Goal: Task Accomplishment & Management: Manage account settings

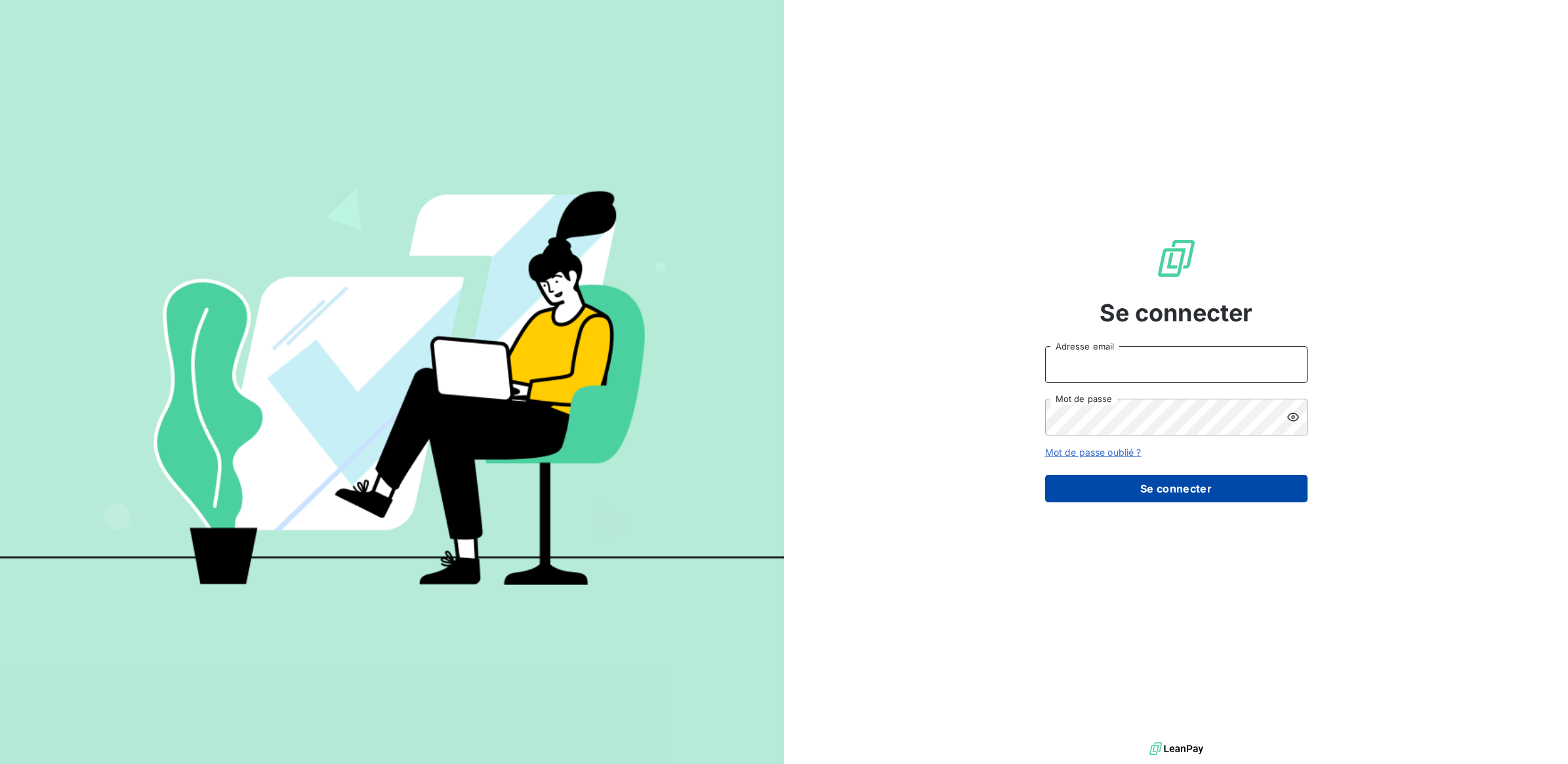
type input "agnes.etheve@terracoop.re"
click at [1123, 490] on button "Se connecter" at bounding box center [1176, 488] width 262 height 27
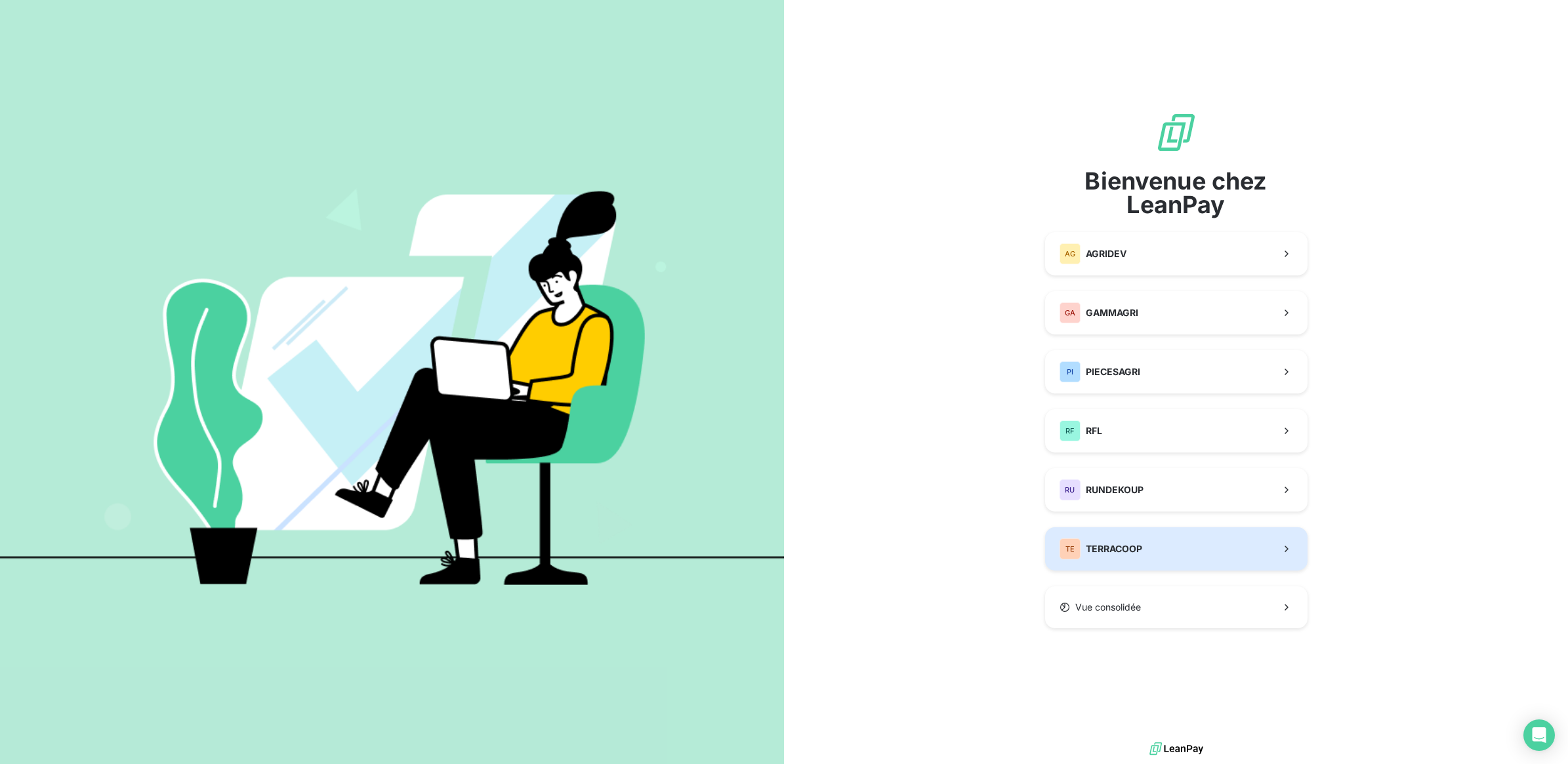
click at [1155, 544] on button "TE TERRACOOP" at bounding box center [1176, 549] width 262 height 44
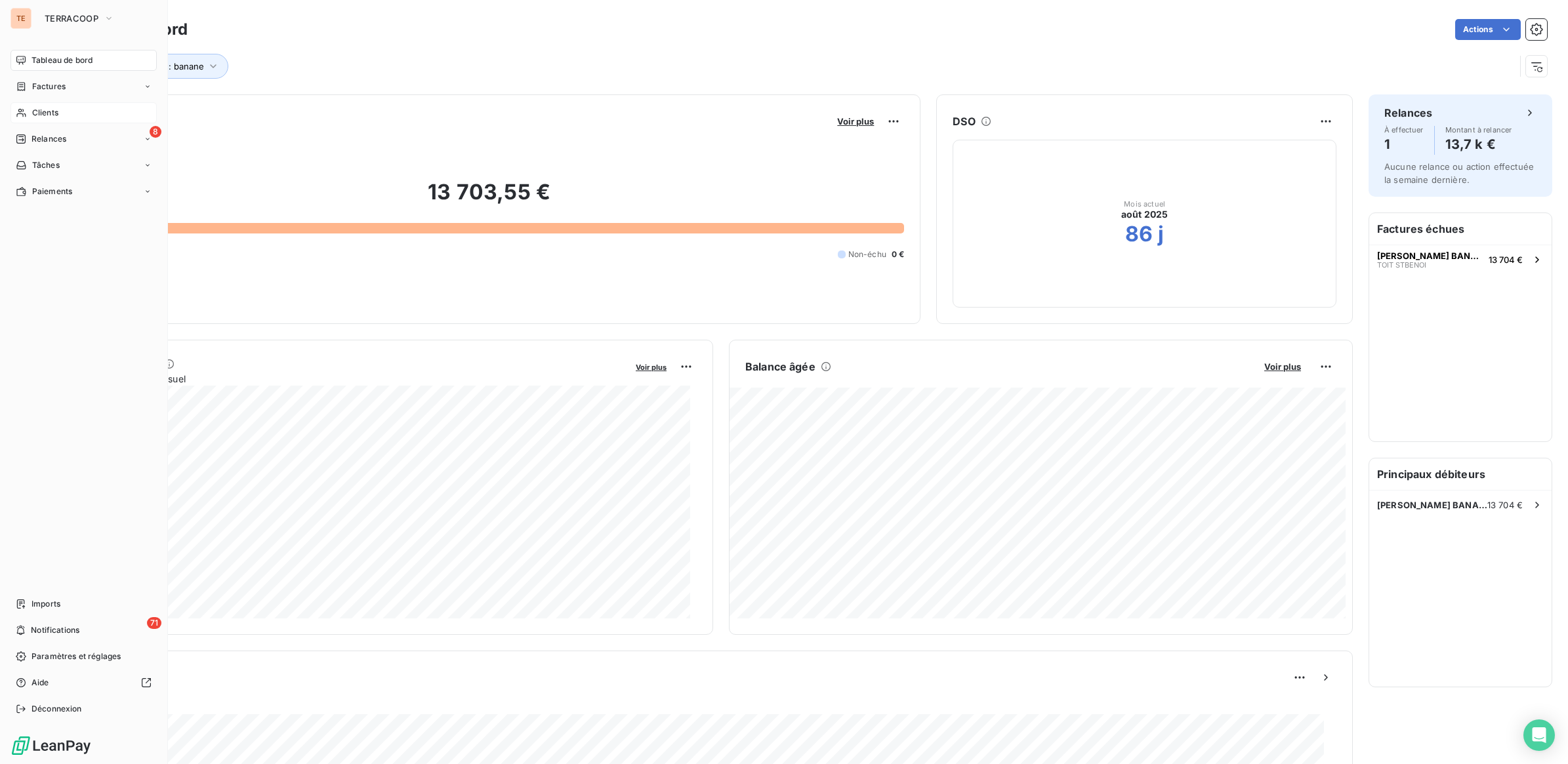
click at [98, 108] on div "Clients" at bounding box center [83, 112] width 146 height 21
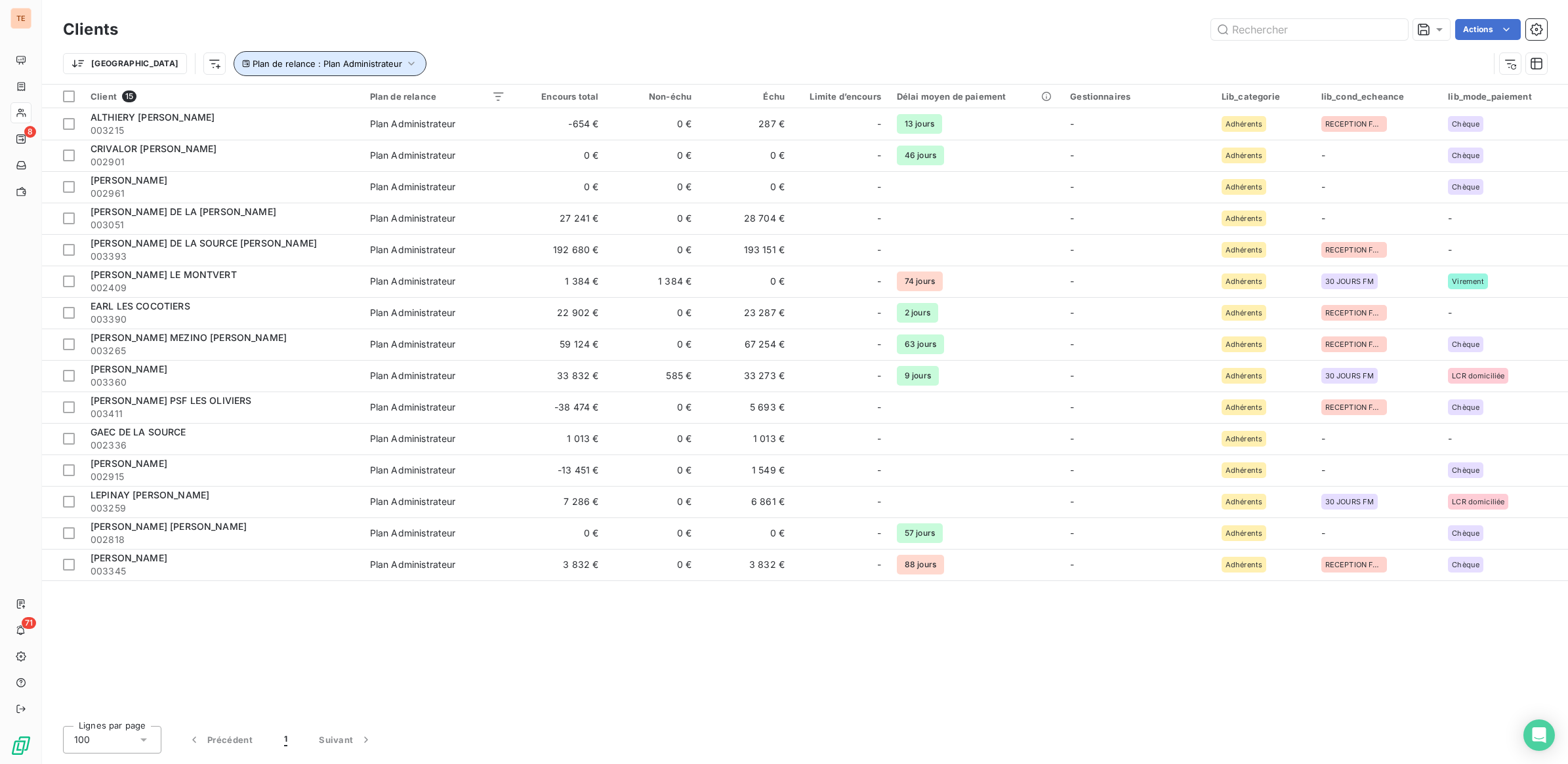
click at [252, 59] on span "Plan de relance : Plan Administrateur" at bounding box center [326, 63] width 149 height 11
click at [408, 99] on div "Plan Administrateur" at bounding box center [411, 98] width 86 height 13
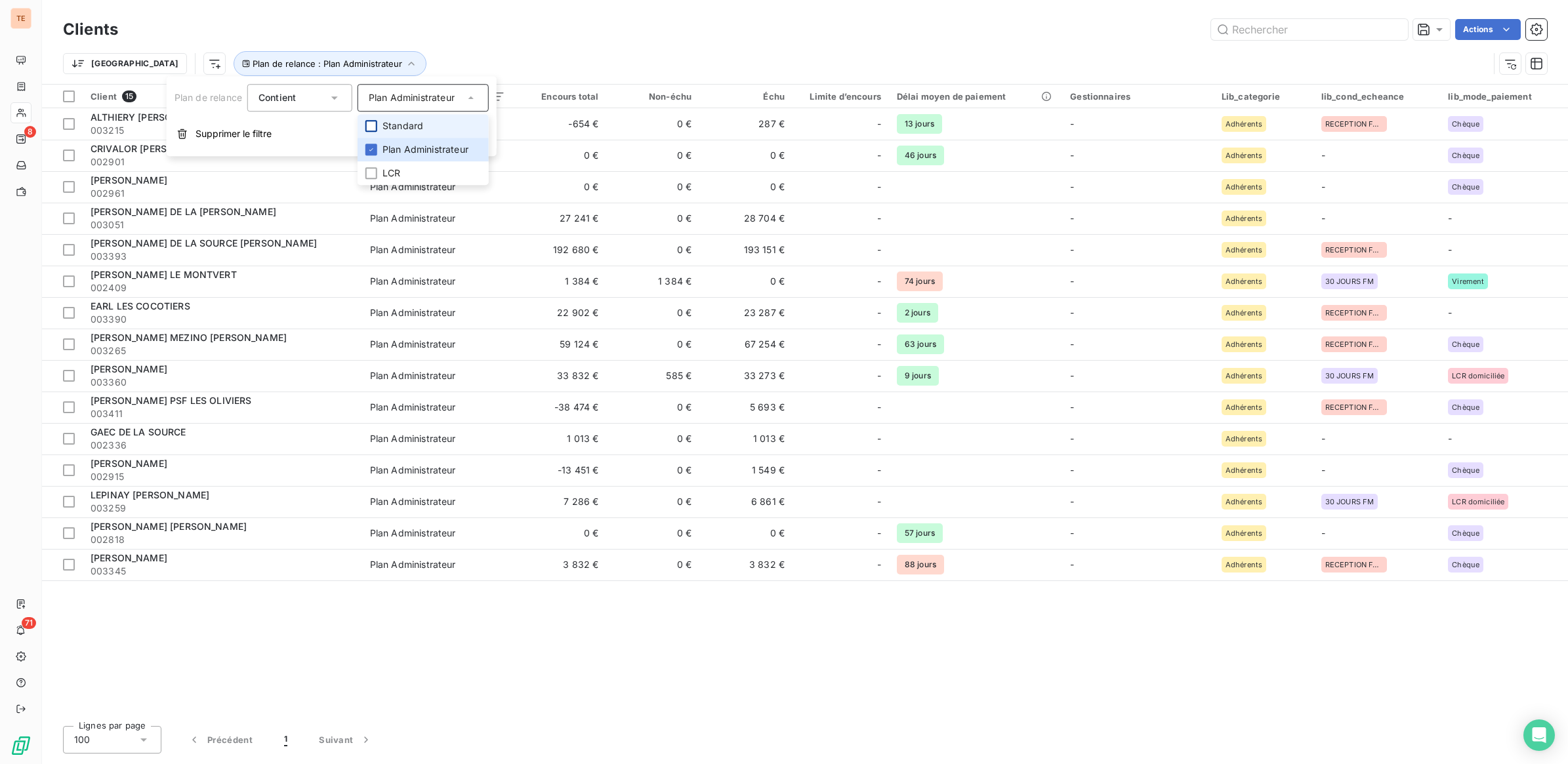
click at [373, 129] on div at bounding box center [371, 126] width 12 height 12
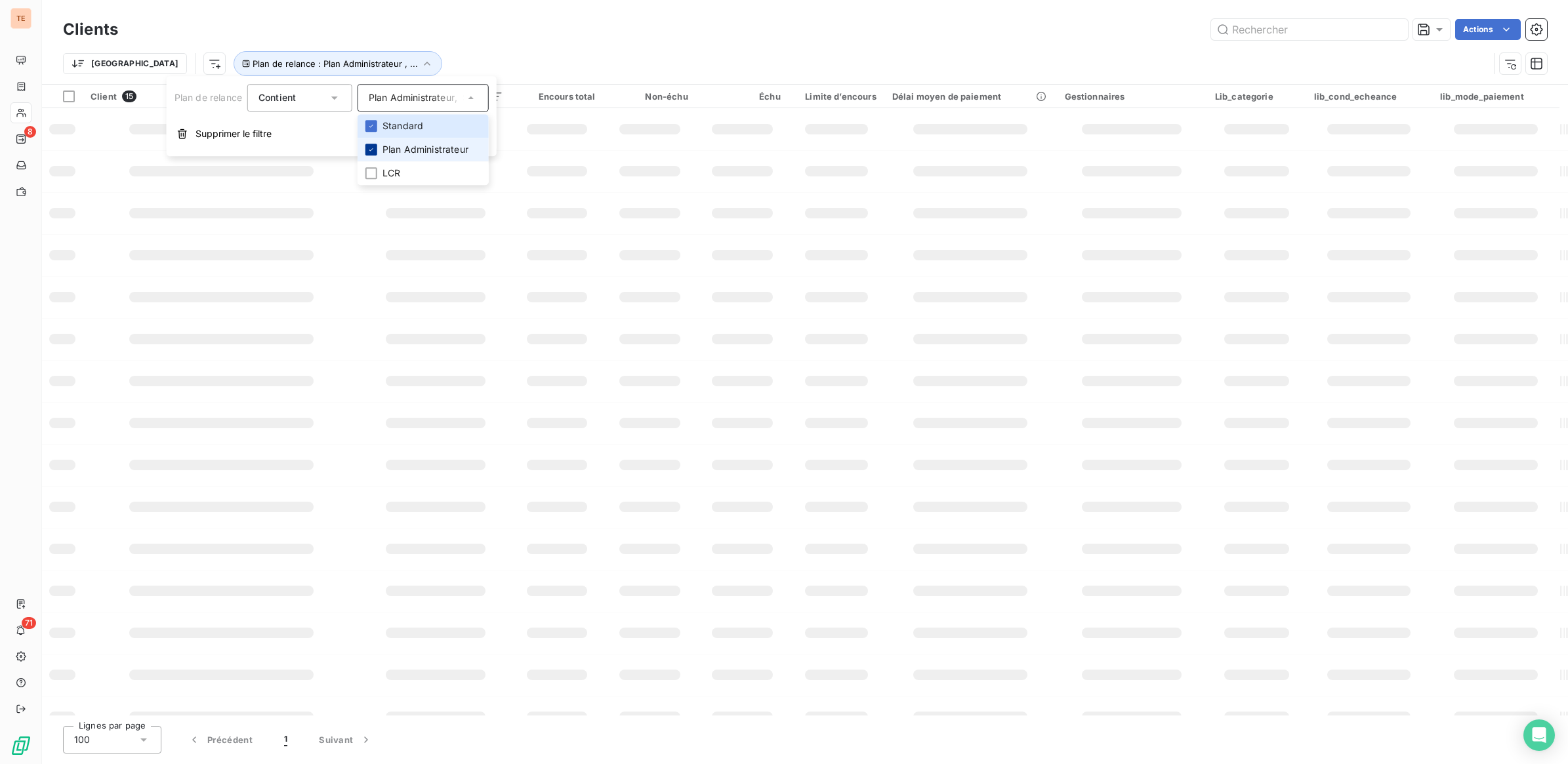
click at [371, 145] on div at bounding box center [371, 149] width 12 height 12
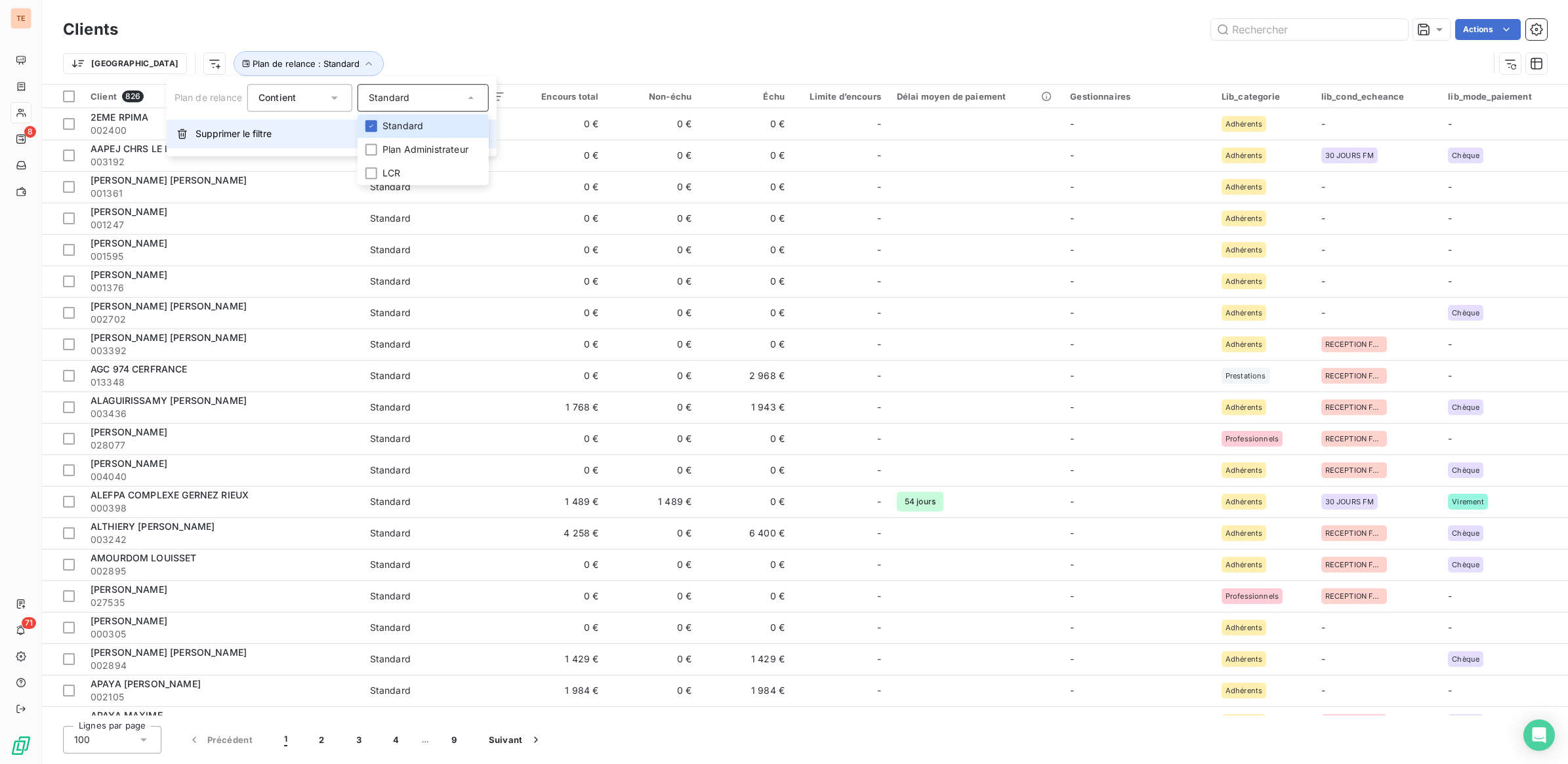
click at [247, 138] on span "Supprimer le filtre" at bounding box center [233, 134] width 76 height 13
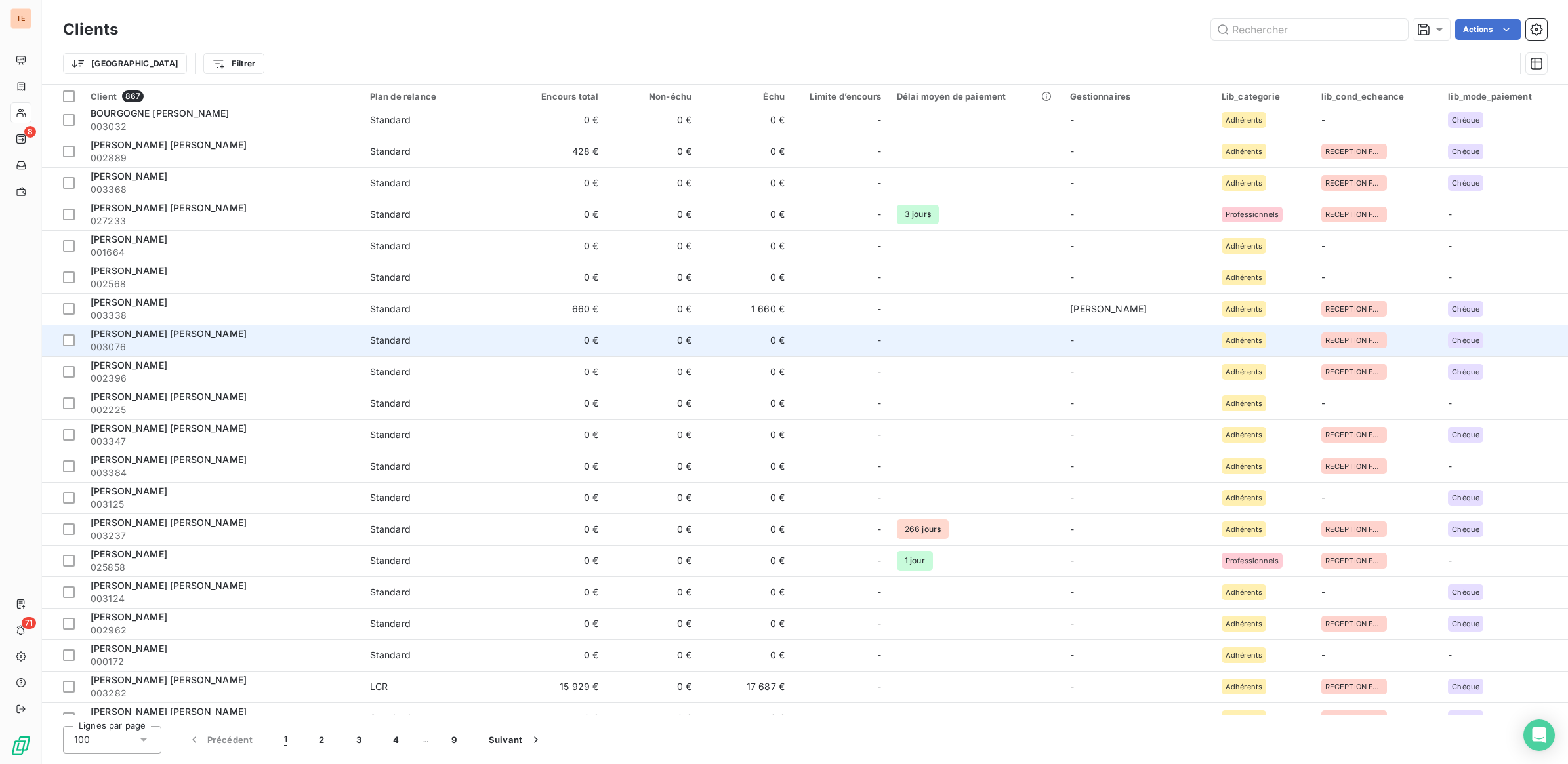
scroll to position [2539, 0]
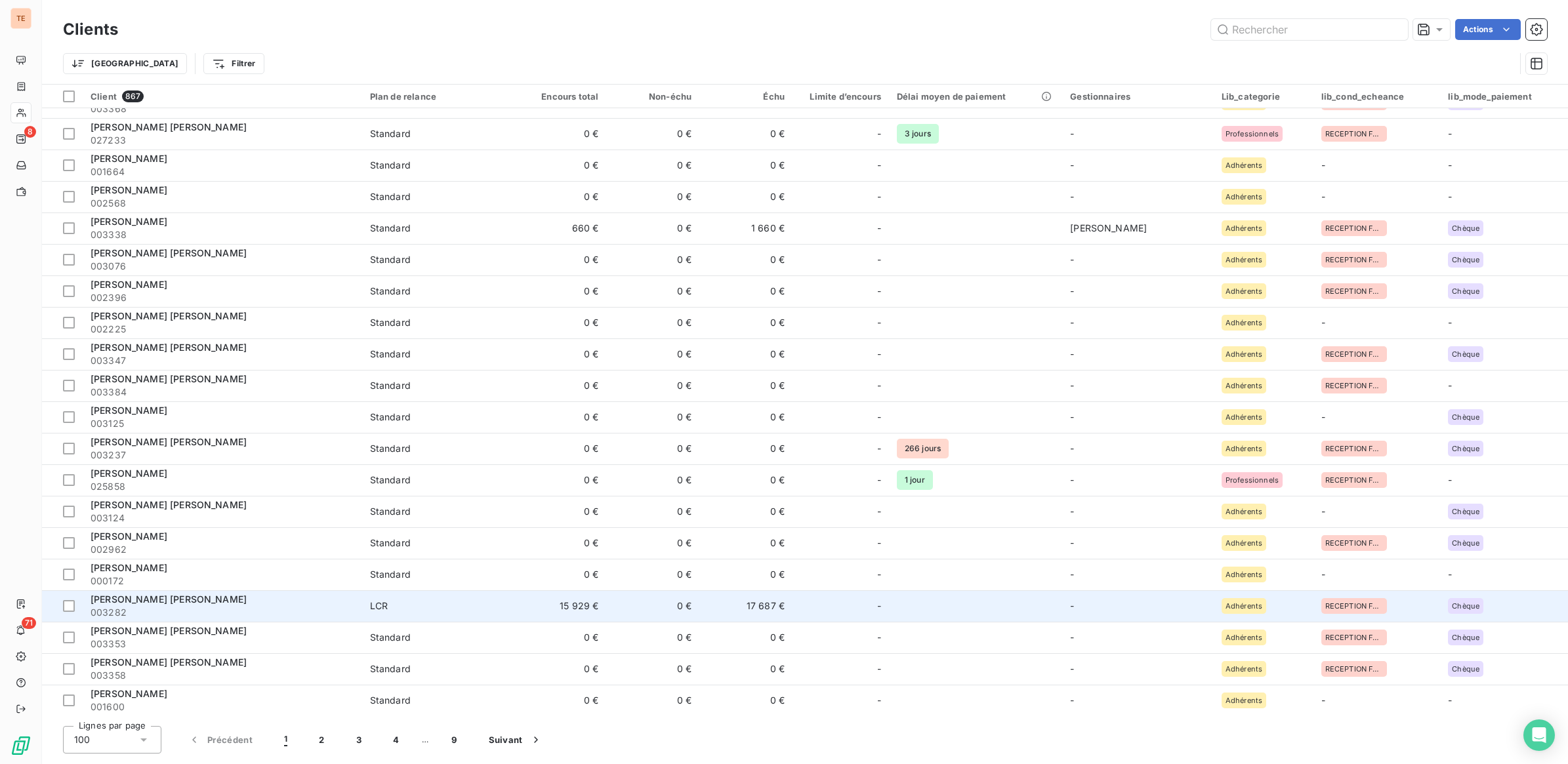
click at [234, 590] on td "BROSSARD GUY SYLVIO 003282" at bounding box center [222, 606] width 279 height 31
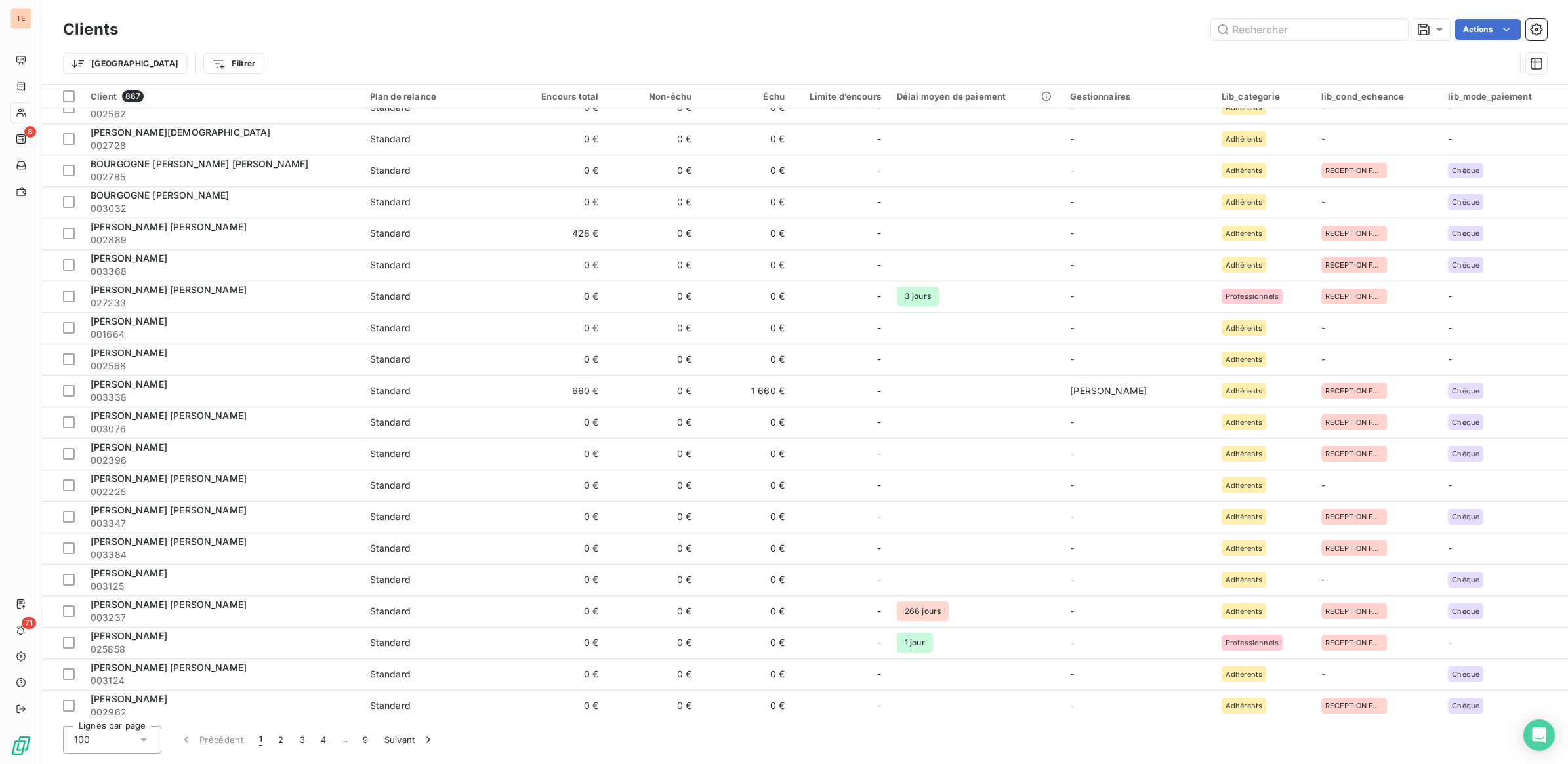
scroll to position [2539, 0]
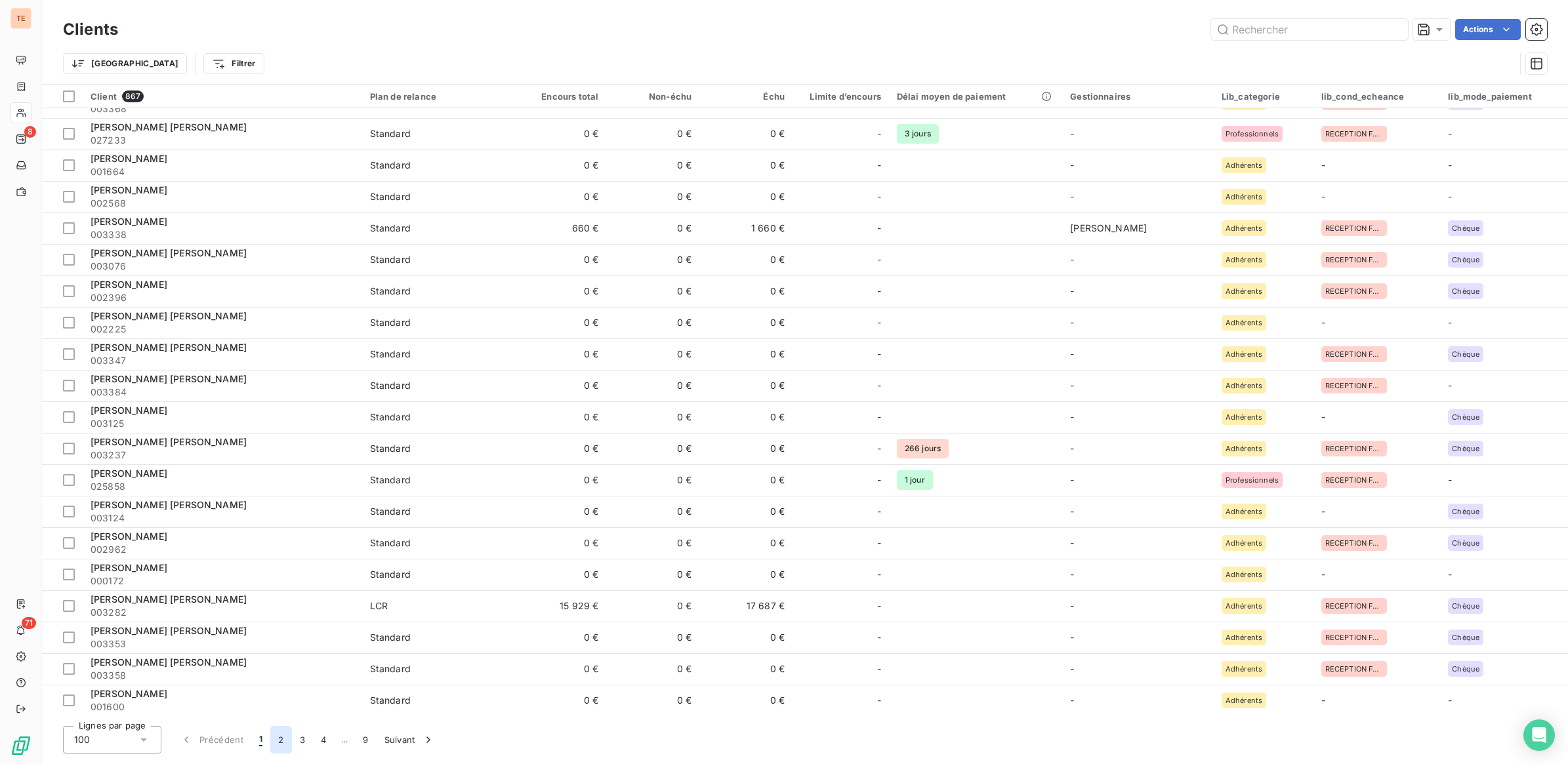
click at [279, 736] on button "2" at bounding box center [280, 739] width 21 height 27
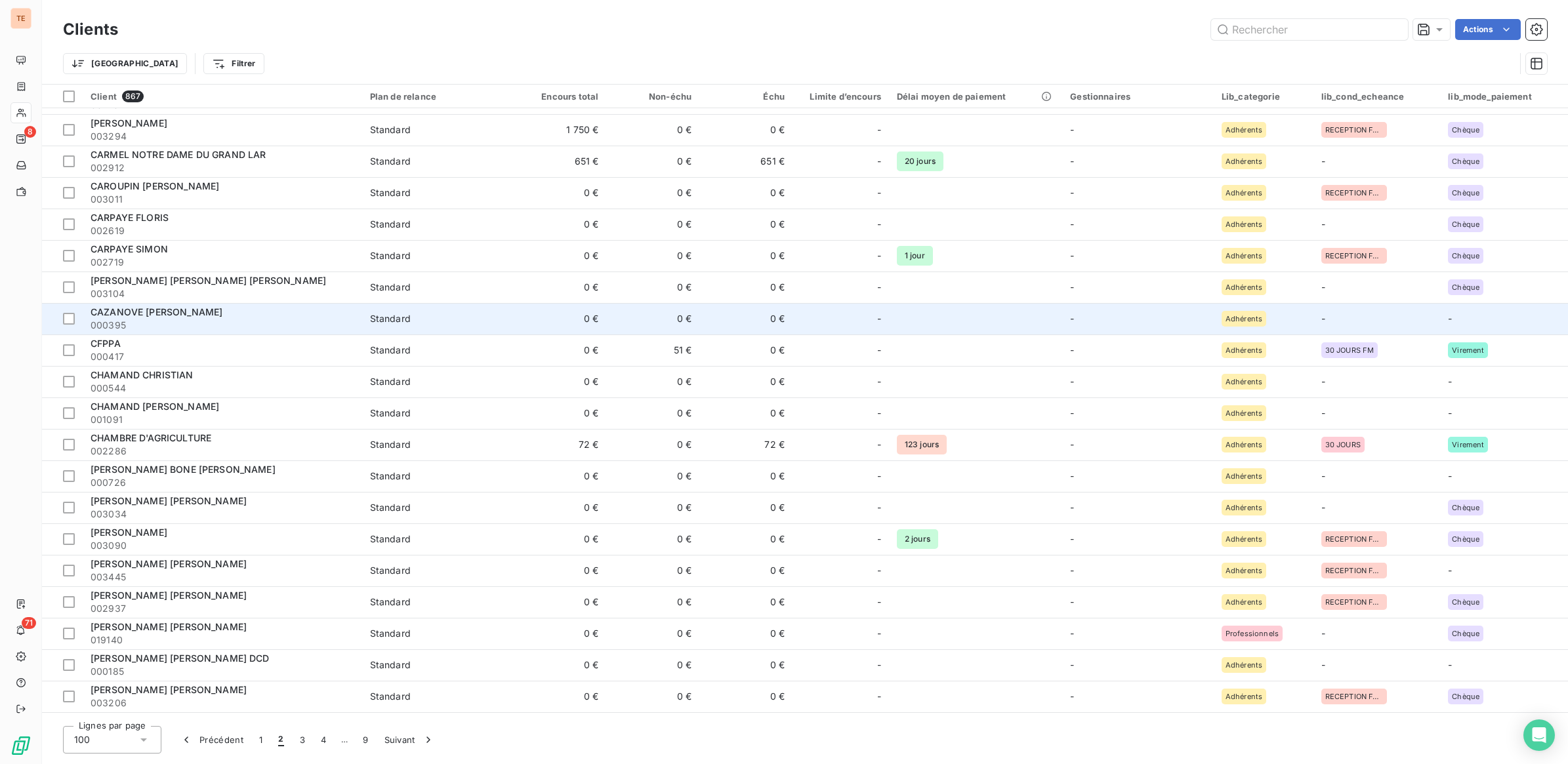
scroll to position [328, 0]
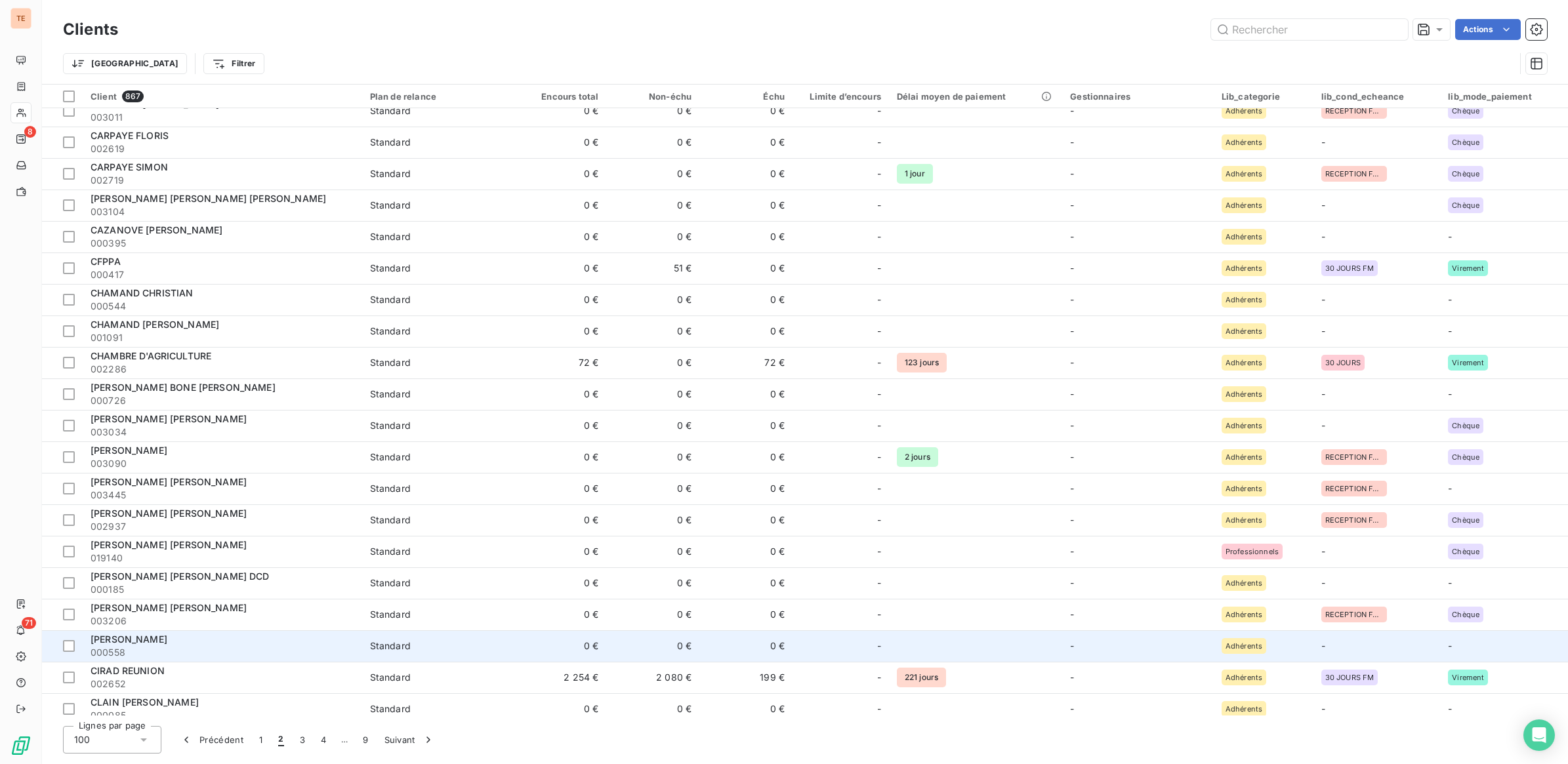
click at [69, 676] on div at bounding box center [68, 677] width 12 height 12
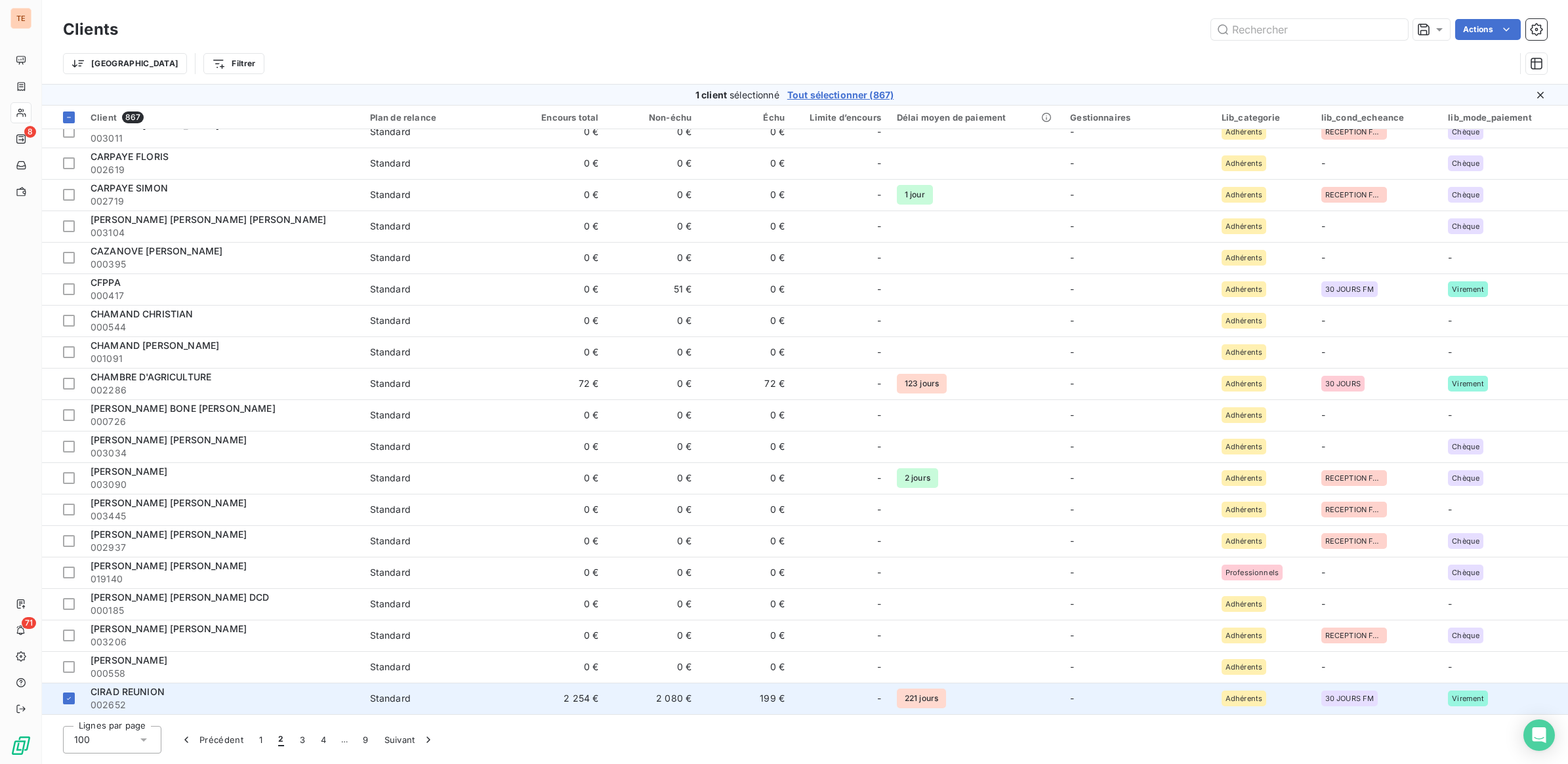
click at [168, 692] on div "CIRAD REUNION" at bounding box center [223, 691] width 264 height 13
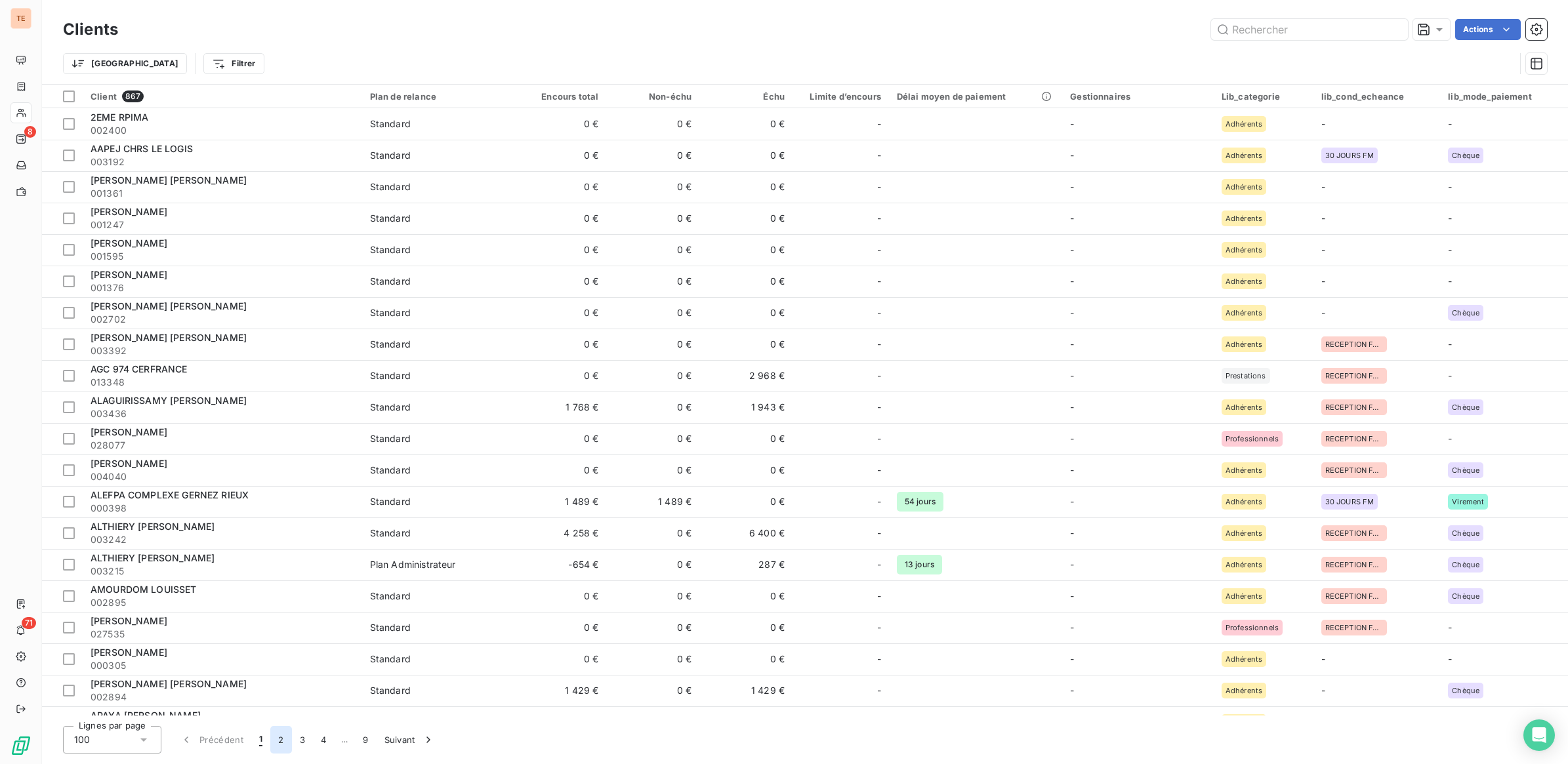
click at [282, 743] on button "2" at bounding box center [280, 739] width 21 height 27
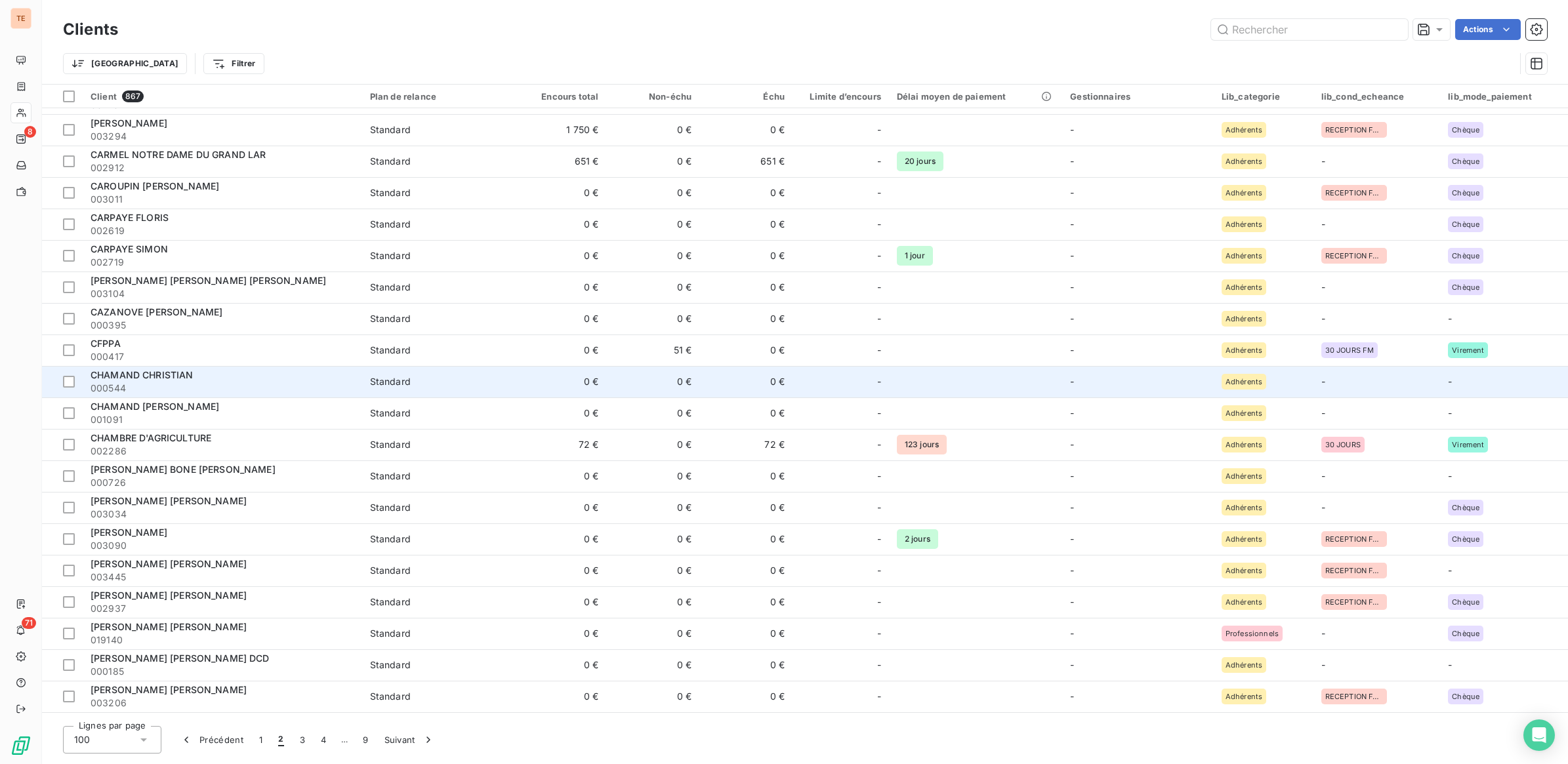
scroll to position [410, 0]
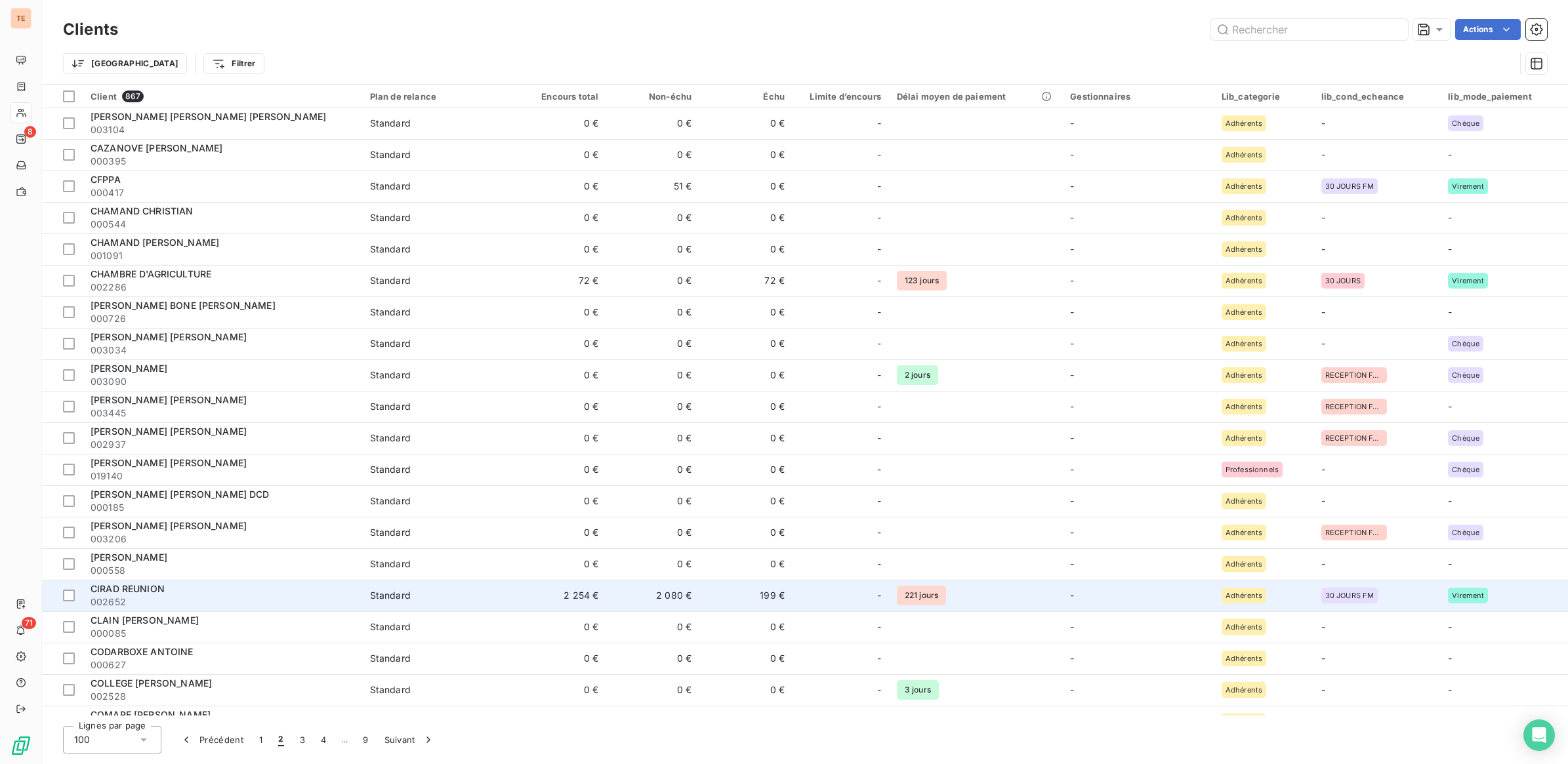
click at [135, 588] on span "CIRAD REUNION" at bounding box center [128, 588] width 74 height 12
